Goal: Check status

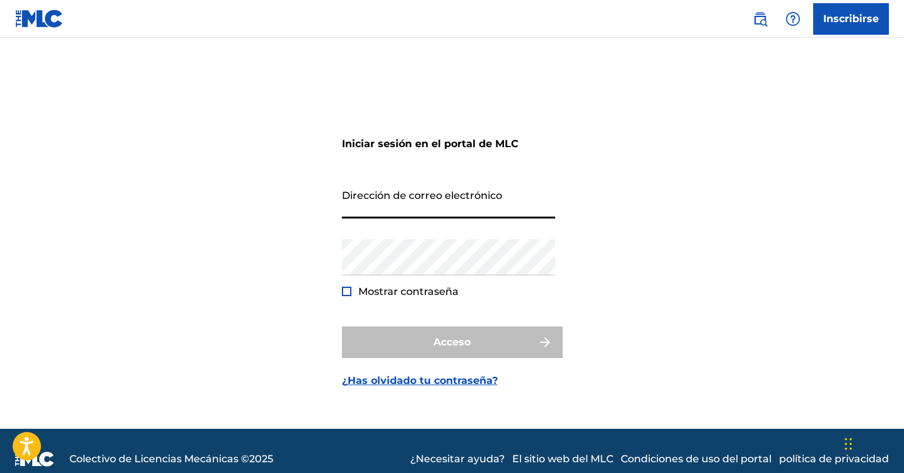
type input "[EMAIL_ADDRESS][DOMAIN_NAME]"
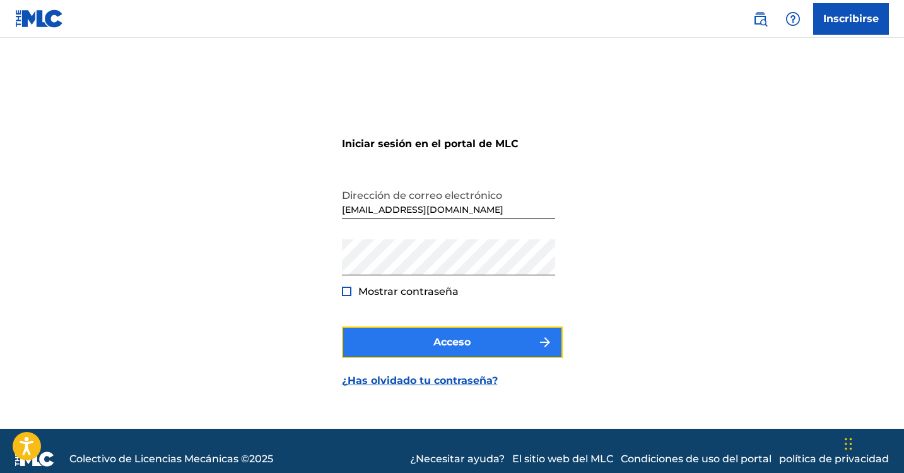
click at [467, 348] on font "Acceso" at bounding box center [451, 341] width 37 height 15
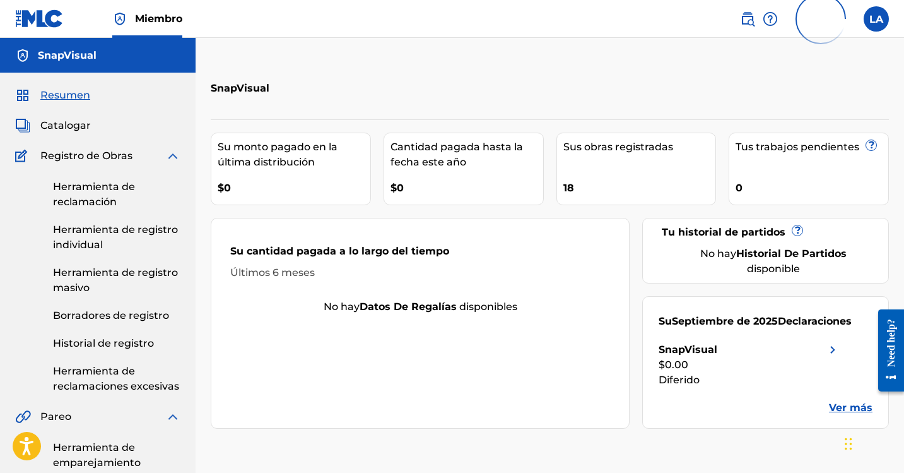
click at [173, 155] on img at bounding box center [172, 155] width 15 height 15
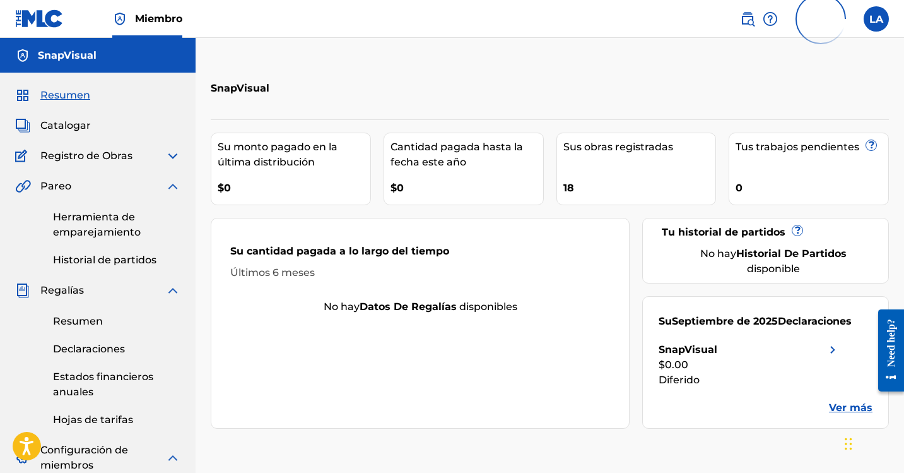
click at [175, 178] on div "Resumen Catalogar Registro de Obras Herramienta de reclamación Herramienta de r…" at bounding box center [98, 374] width 196 height 603
click at [173, 187] on img at bounding box center [172, 186] width 15 height 15
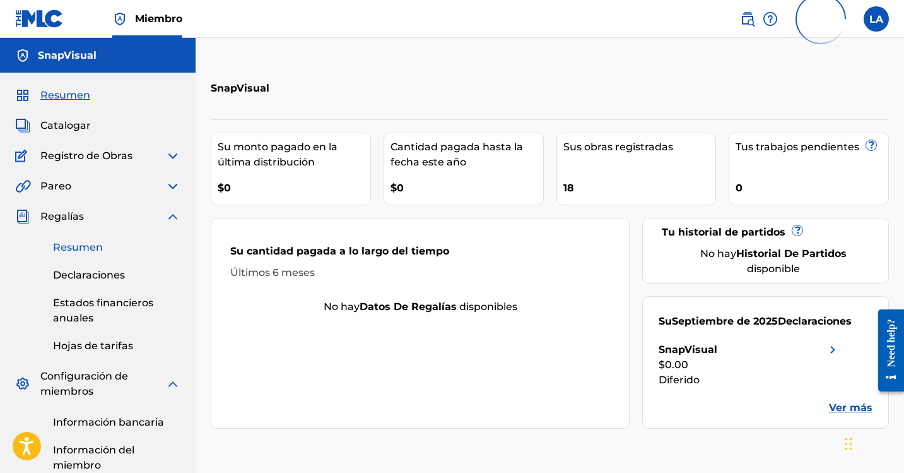
click at [90, 247] on font "Resumen" at bounding box center [78, 247] width 50 height 12
